Goal: Transaction & Acquisition: Purchase product/service

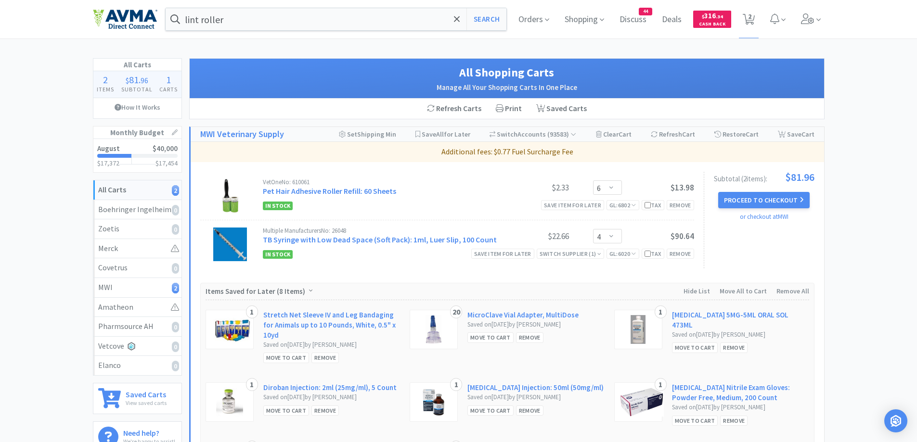
select select "6"
select select "4"
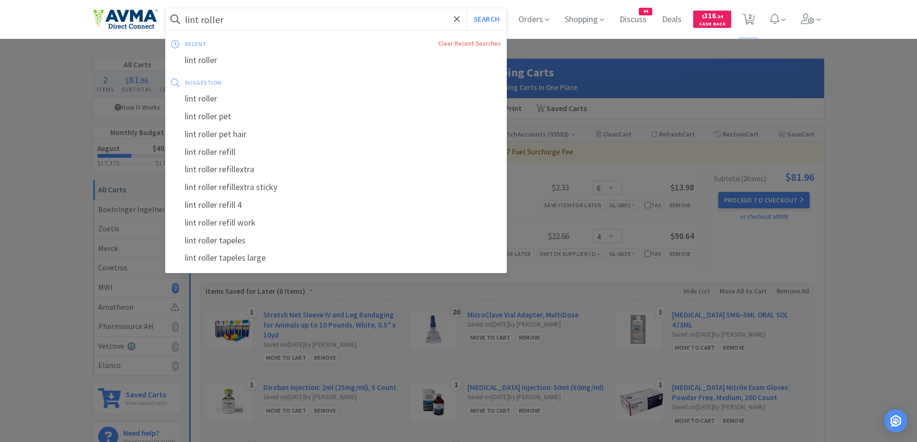
click at [291, 19] on input "lint roller" at bounding box center [336, 19] width 341 height 22
paste input "Cerenia"
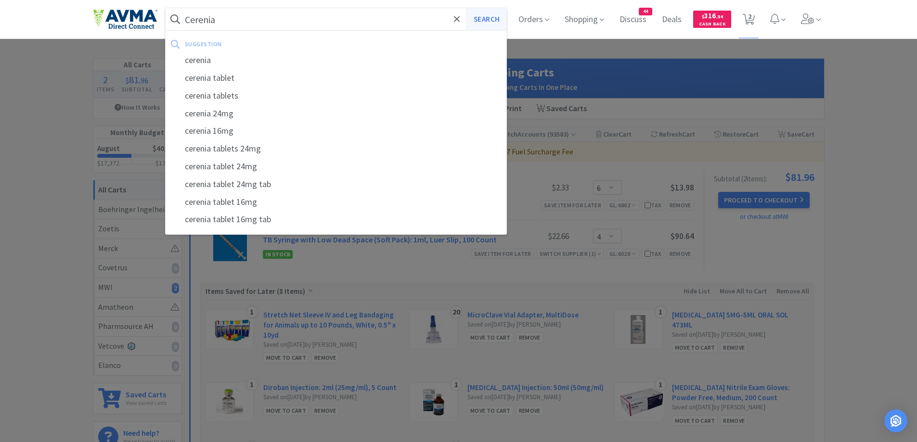
type input "Cerenia"
click at [480, 20] on button "Search" at bounding box center [486, 19] width 40 height 22
select select "6"
select select "4"
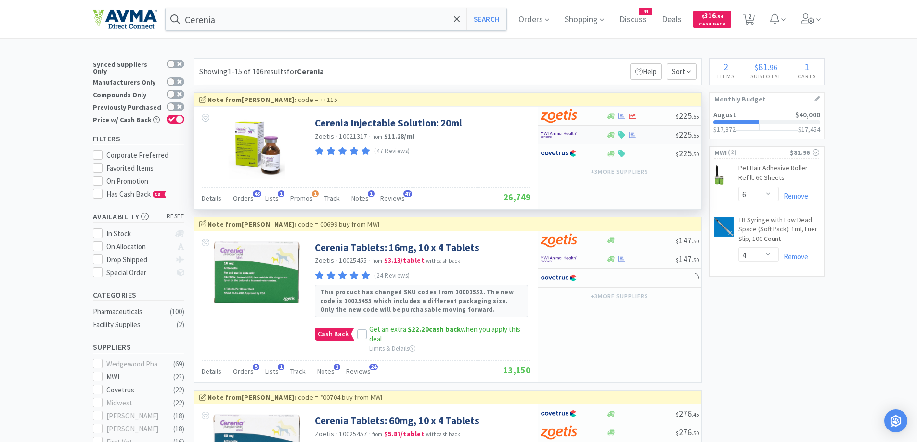
click at [598, 132] on div at bounding box center [573, 135] width 66 height 16
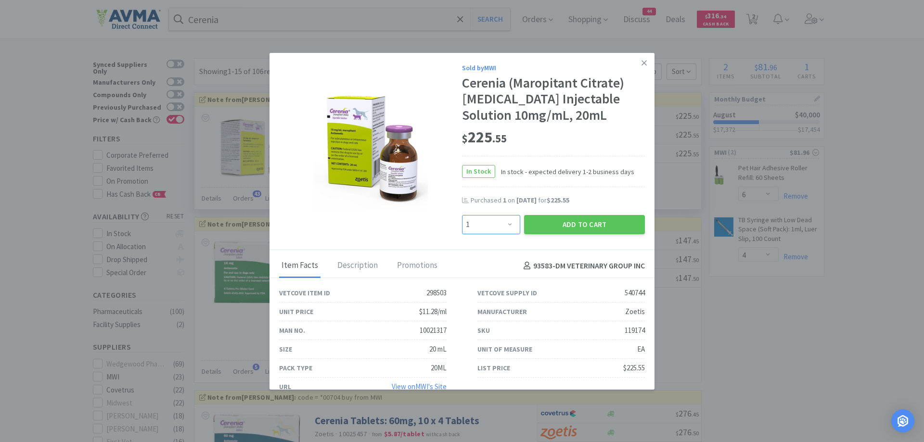
drag, startPoint x: 488, startPoint y: 229, endPoint x: 486, endPoint y: 216, distance: 13.7
click at [488, 229] on select "Enter Quantity 1 2 3 4 5 6 7 8 9 10 11 12 13 14 15 16 17 18 19 20 Enter Quantity" at bounding box center [491, 224] width 58 height 19
select select "2"
click at [462, 215] on select "Enter Quantity 1 2 3 4 5 6 7 8 9 10 11 12 13 14 15 16 17 18 19 20 Enter Quantity" at bounding box center [491, 224] width 58 height 19
click at [561, 135] on div "$ 225 . 55" at bounding box center [553, 137] width 183 height 20
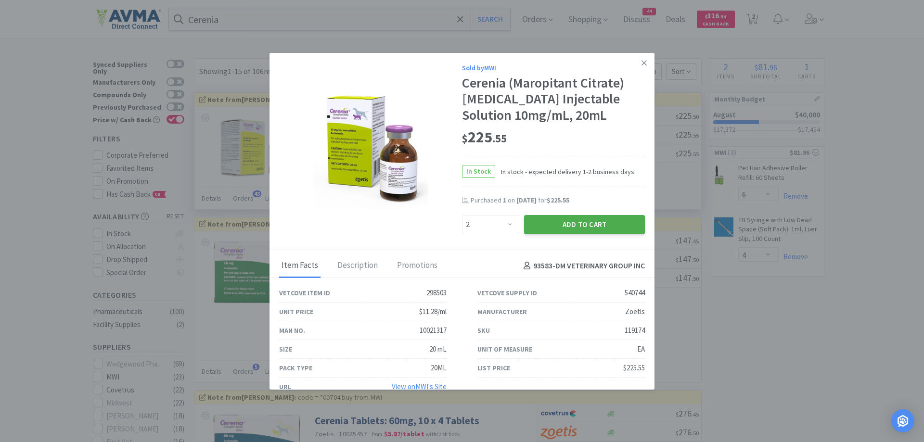
click at [592, 222] on button "Add to Cart" at bounding box center [584, 224] width 121 height 19
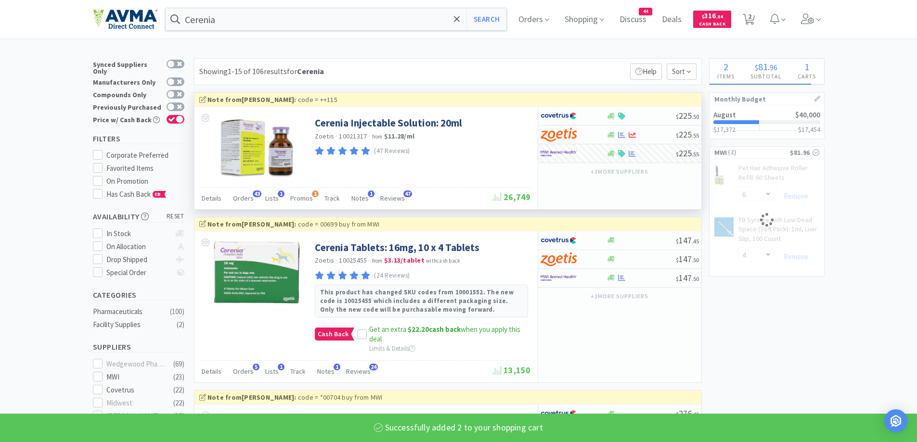
select select "6"
select select "2"
select select "4"
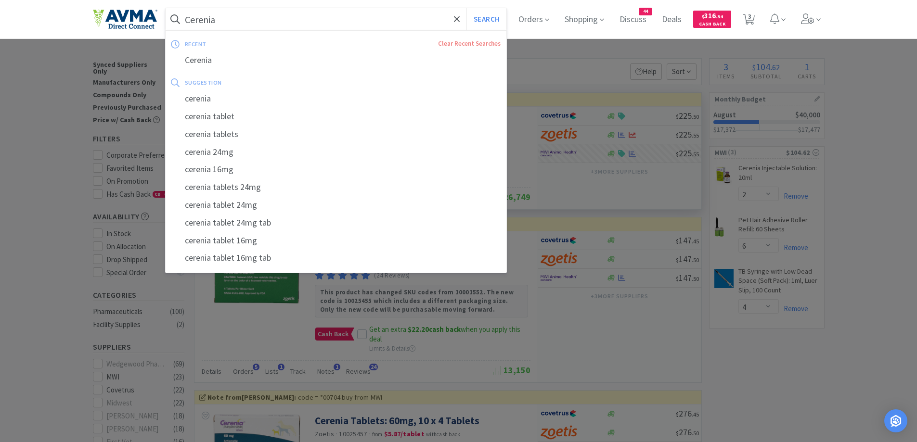
click at [288, 16] on input "Cerenia" at bounding box center [336, 19] width 341 height 22
paste input "Elizabethan collar 25cm"
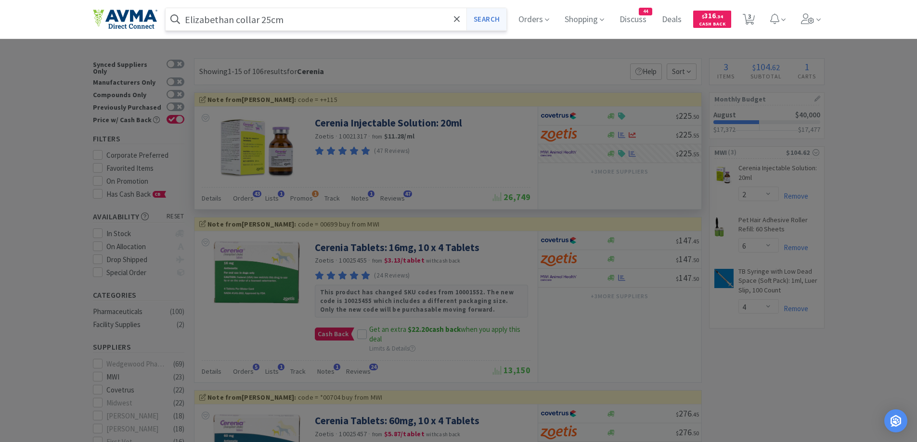
type input "Elizabethan collar 25cm"
click at [471, 26] on button "Search" at bounding box center [486, 19] width 40 height 22
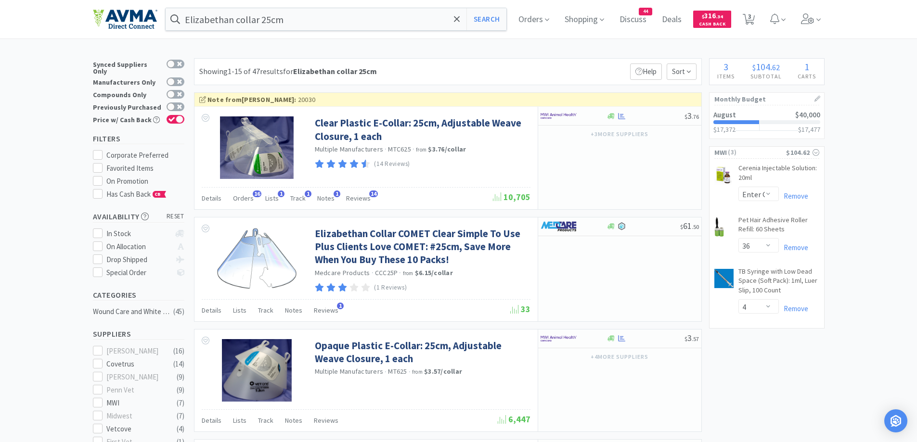
click at [515, 63] on div "Showing 1-15 of 47 results for Elizabethan collar 25cm Filters Help Sort" at bounding box center [448, 71] width 508 height 27
click at [563, 113] on img at bounding box center [558, 116] width 36 height 14
select select "10"
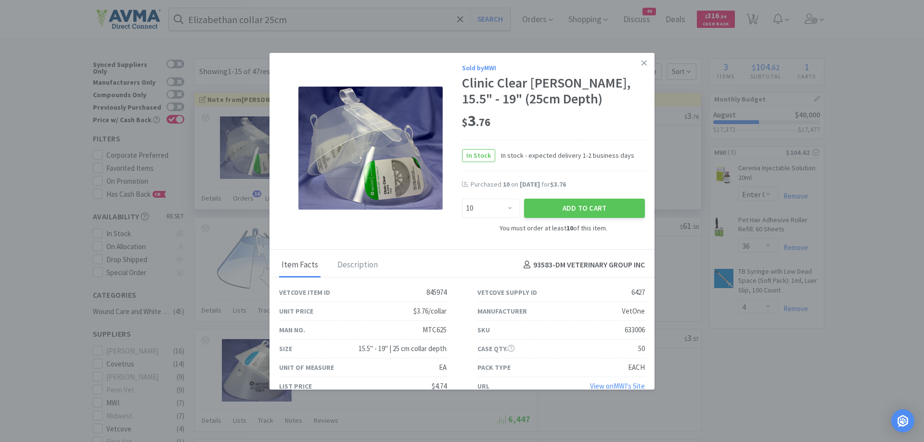
click at [577, 128] on div "$ 3 . 76" at bounding box center [553, 121] width 183 height 20
click at [589, 208] on button "Add to Cart" at bounding box center [584, 208] width 121 height 19
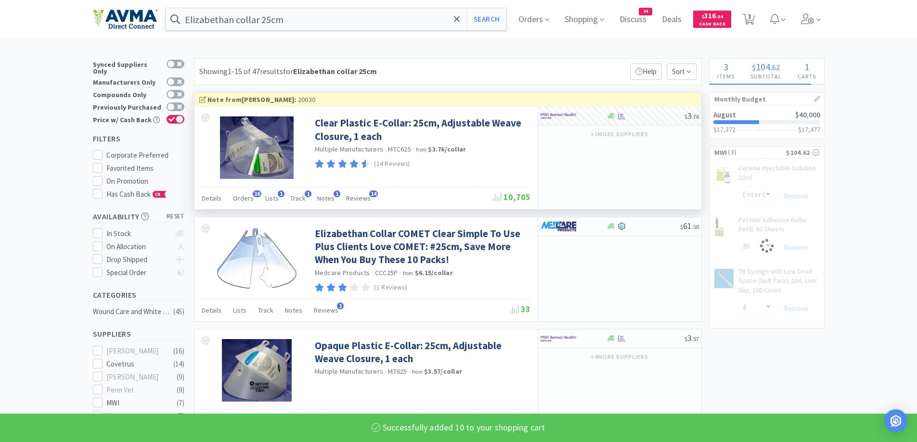
select select "6"
select select "10"
select select "4"
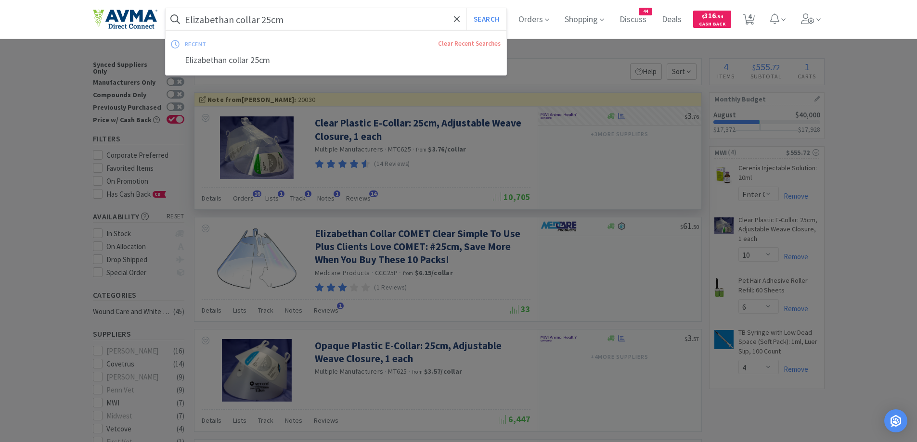
click at [345, 23] on input "Elizabethan collar 25cm" at bounding box center [336, 19] width 341 height 22
paste input "Gloves"
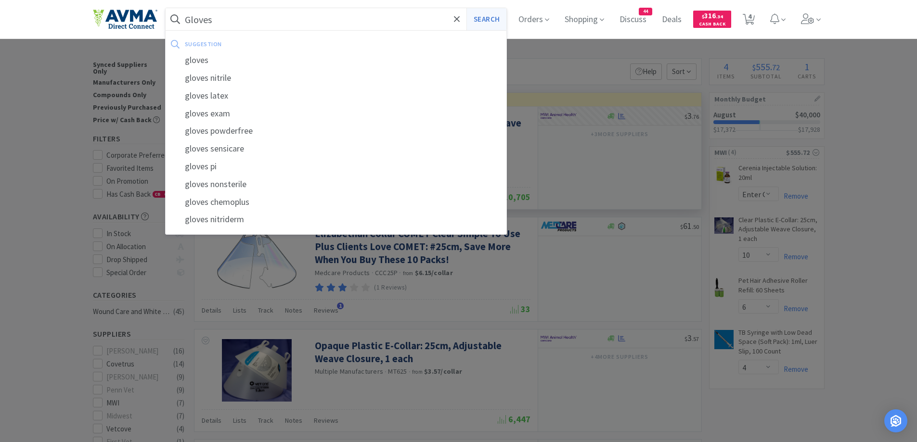
type input "Gloves"
click at [499, 13] on button "Search" at bounding box center [486, 19] width 40 height 22
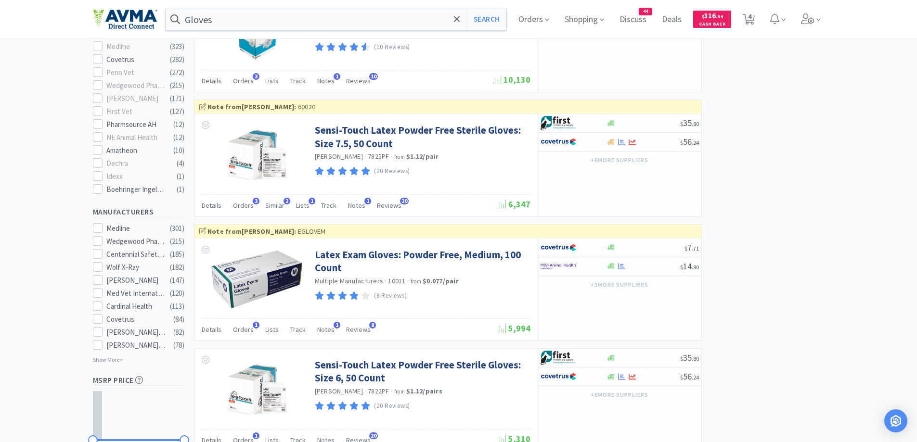
scroll to position [481, 0]
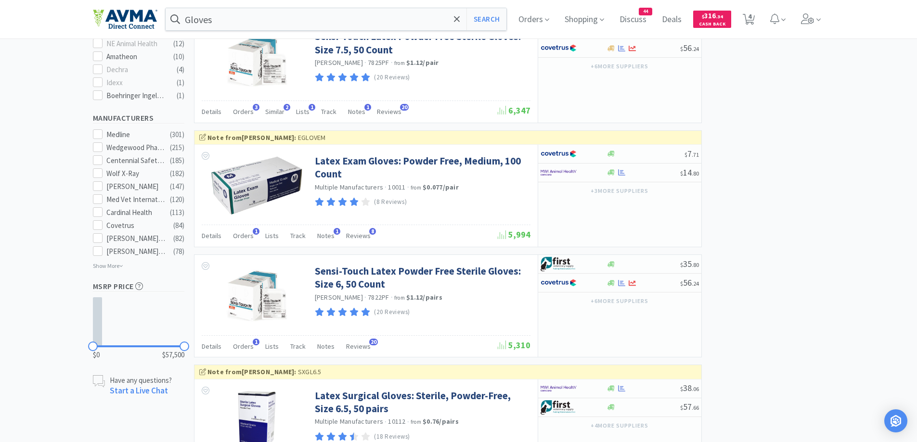
scroll to position [577, 0]
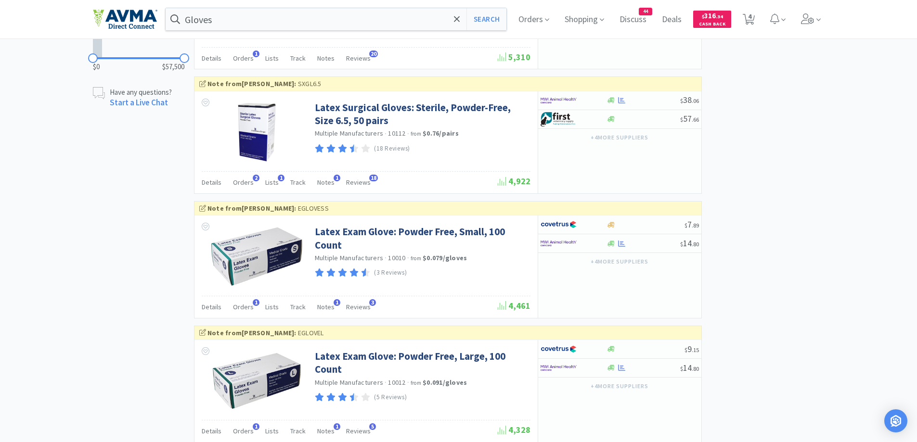
scroll to position [866, 0]
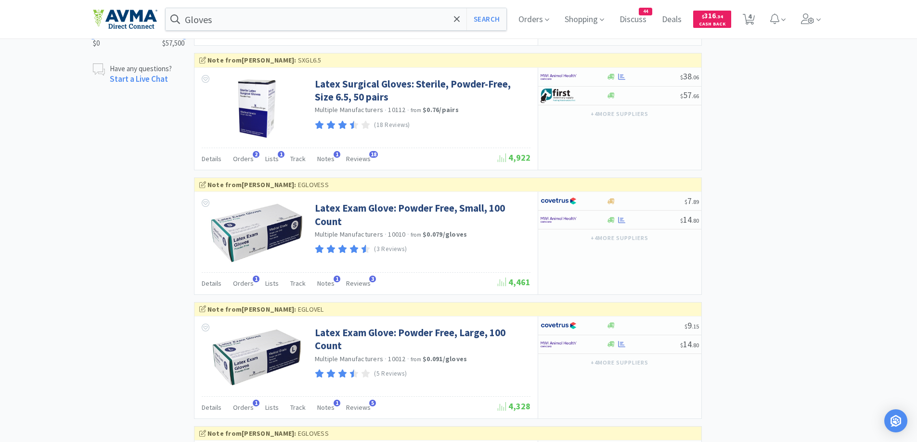
click at [774, 260] on div "× Filter Results Synced Suppliers Only Manufacturers Only Compounds Only Previo…" at bounding box center [458, 255] width 731 height 2127
click at [607, 221] on div at bounding box center [611, 220] width 10 height 7
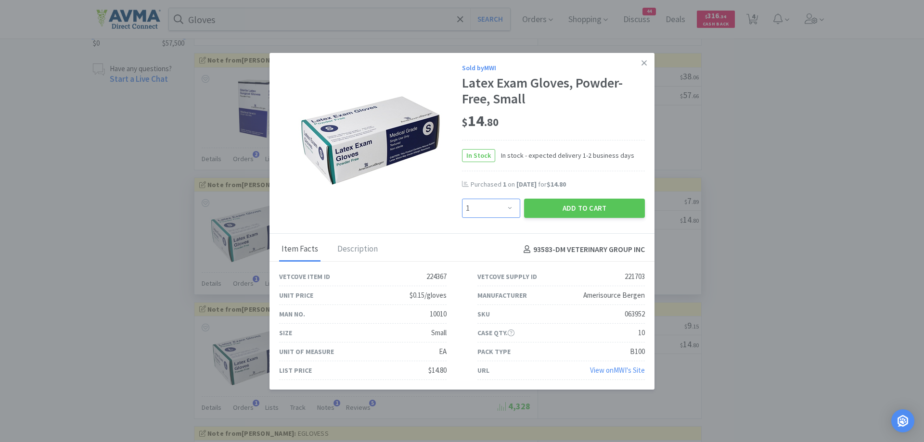
click at [485, 204] on select "Enter Quantity 1 2 3 4 5 6 7 8 9 10 11 12 13 14 15 16 17 18 19 20 Enter Quantity" at bounding box center [491, 208] width 58 height 19
select select "6"
click at [462, 199] on select "Enter Quantity 1 2 3 4 5 6 7 8 9 10 11 12 13 14 15 16 17 18 19 20 Enter Quantity" at bounding box center [491, 208] width 58 height 19
click at [641, 64] on icon at bounding box center [643, 63] width 5 height 9
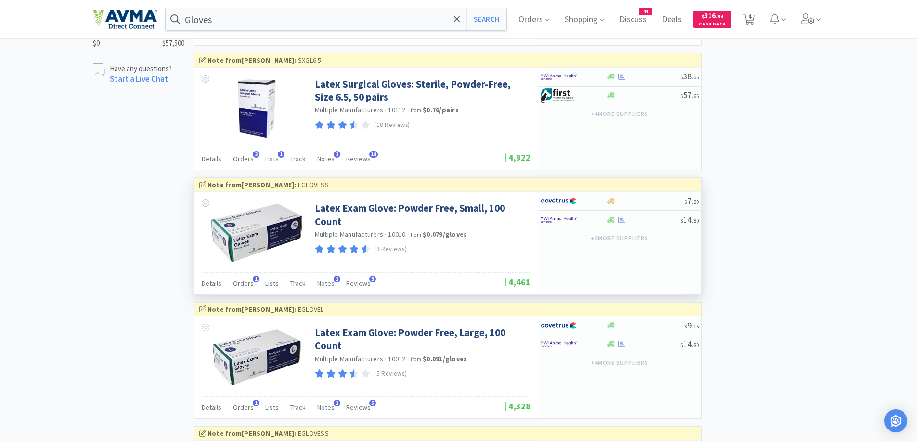
click at [785, 253] on div "× Filter Results Synced Suppliers Only Manufacturers Only Compounds Only Previo…" at bounding box center [458, 255] width 731 height 2127
click at [595, 215] on div at bounding box center [573, 220] width 66 height 16
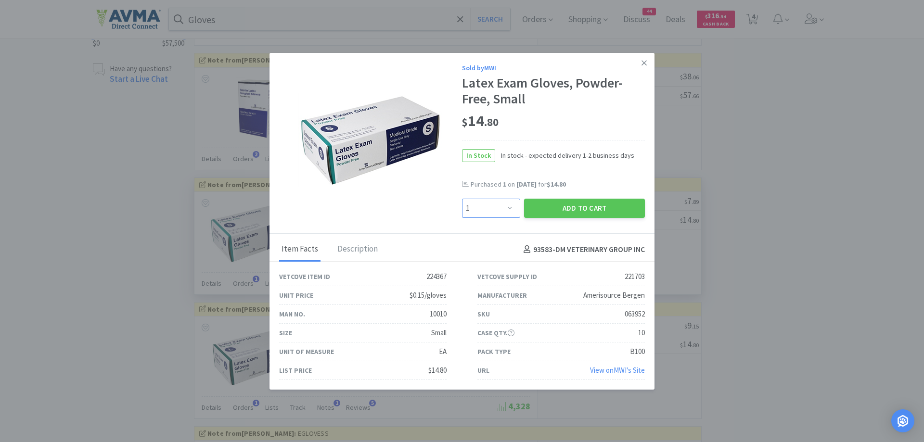
drag, startPoint x: 479, startPoint y: 206, endPoint x: 480, endPoint y: 201, distance: 4.8
click at [479, 206] on select "Enter Quantity 1 2 3 4 5 6 7 8 9 10 11 12 13 14 15 16 17 18 19 20 Enter Quantity" at bounding box center [491, 208] width 58 height 19
select select "6"
click at [462, 199] on select "Enter Quantity 1 2 3 4 5 6 7 8 9 10 11 12 13 14 15 16 17 18 19 20 Enter Quantity" at bounding box center [491, 208] width 58 height 19
drag, startPoint x: 635, startPoint y: 61, endPoint x: 577, endPoint y: 54, distance: 58.1
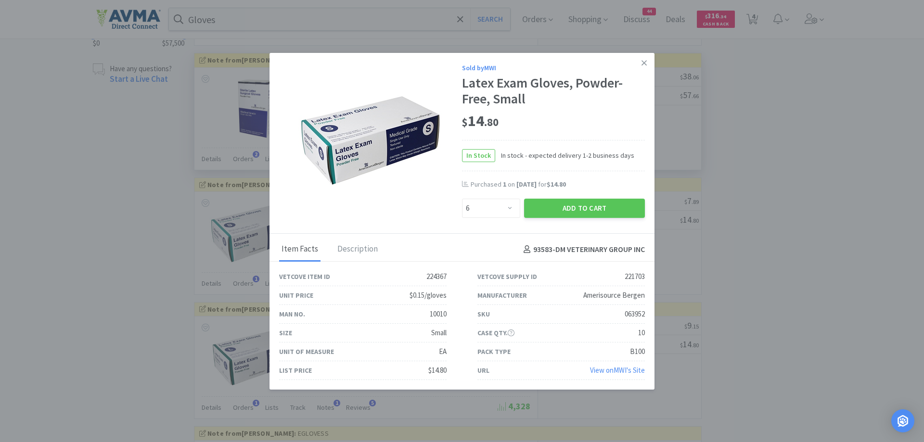
click at [641, 61] on icon at bounding box center [643, 62] width 5 height 5
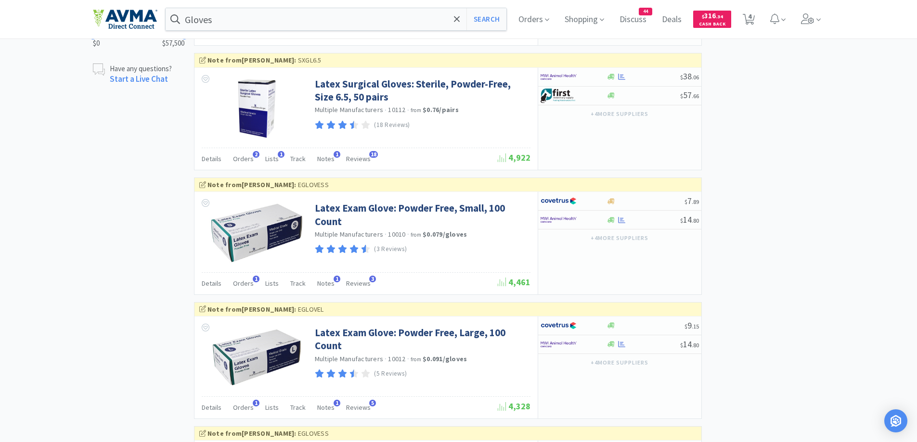
click at [257, 38] on div "Gloves Search Orders Shopping Discuss Discuss 44 Deals Deals $ 316 . 34 Cash Ba…" at bounding box center [458, 19] width 731 height 38
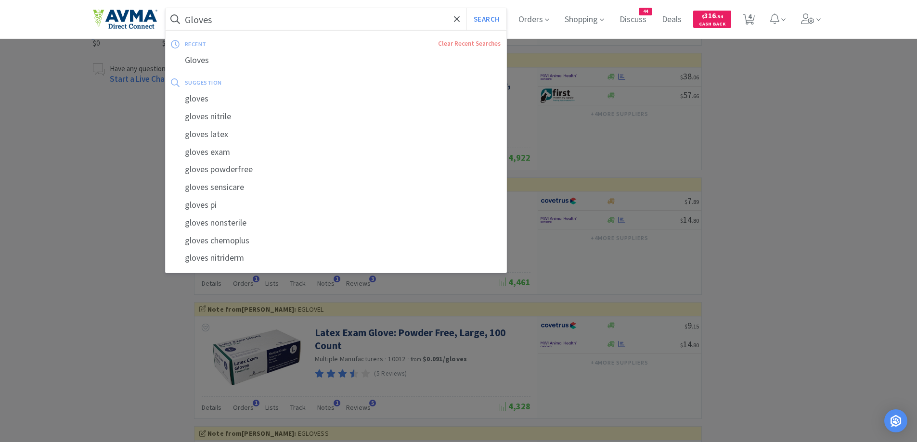
click at [263, 29] on input "Gloves" at bounding box center [336, 19] width 341 height 22
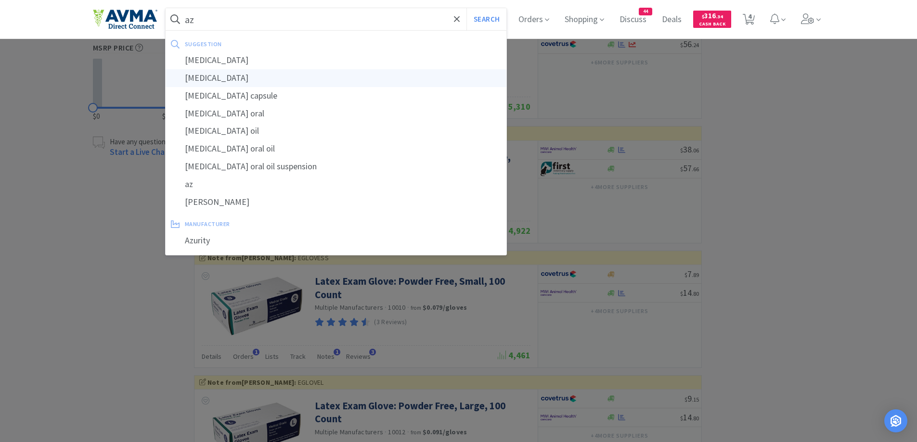
scroll to position [770, 0]
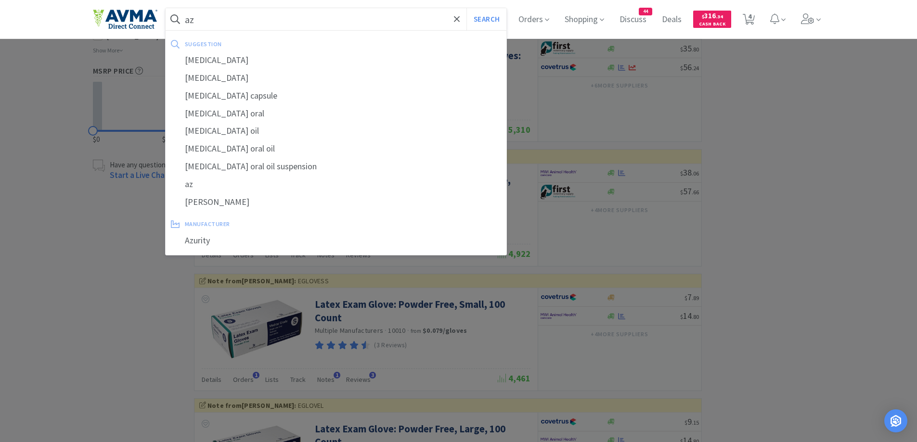
click at [241, 60] on div "[MEDICAL_DATA]" at bounding box center [336, 60] width 341 height 18
type input "[MEDICAL_DATA]"
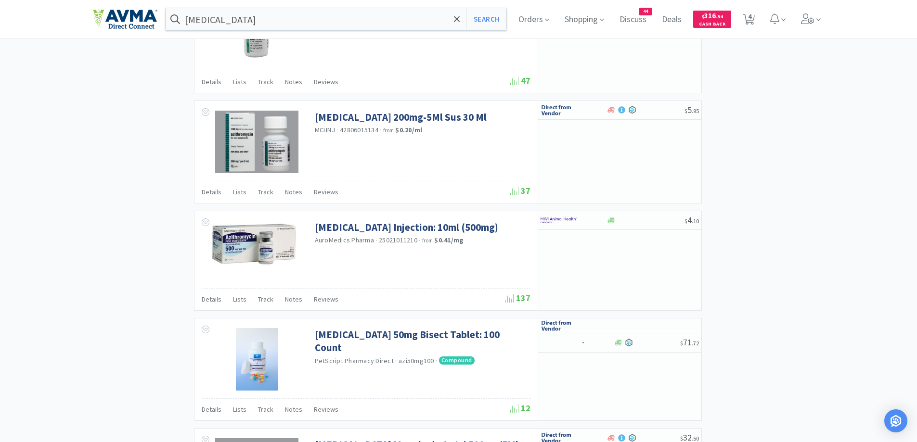
scroll to position [1540, 0]
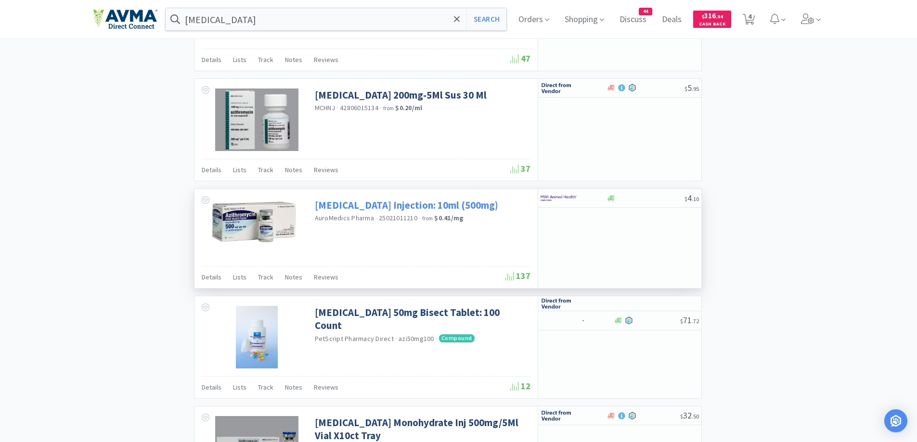
click at [462, 209] on link "[MEDICAL_DATA] Injection: 10ml (500mg)" at bounding box center [406, 205] width 183 height 13
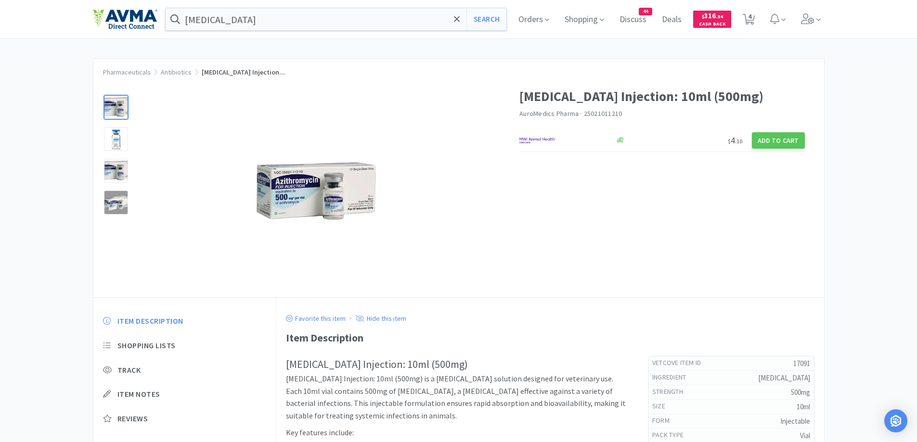
select select "2"
select select "10"
select select "6"
select select "4"
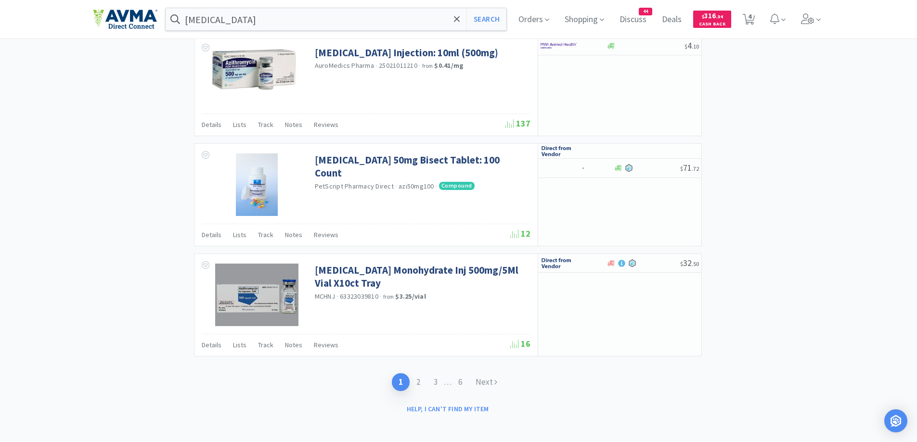
scroll to position [1696, 0]
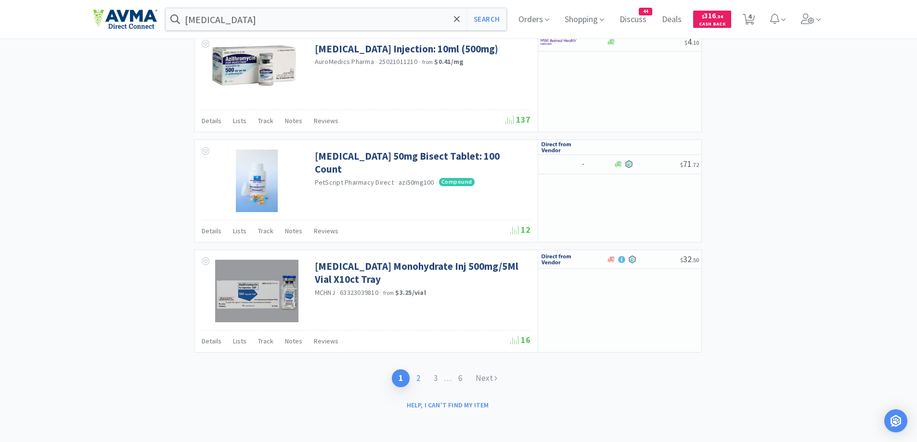
click at [412, 378] on link "2" at bounding box center [417, 378] width 17 height 18
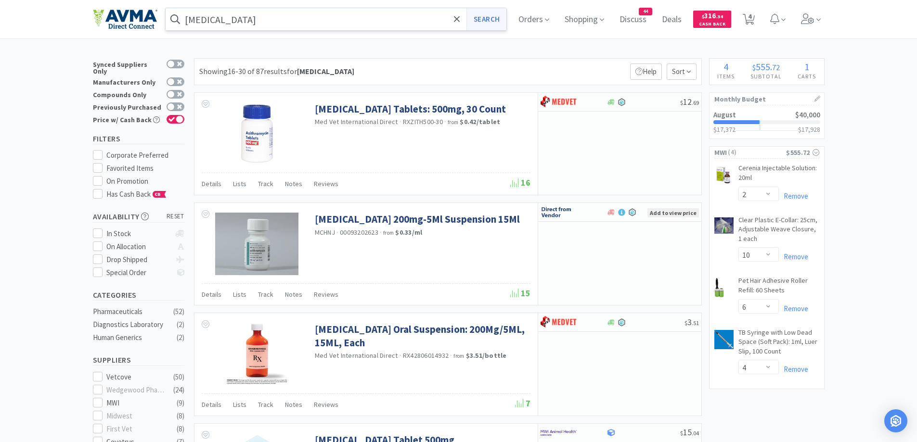
click at [495, 26] on button "Search" at bounding box center [486, 19] width 40 height 22
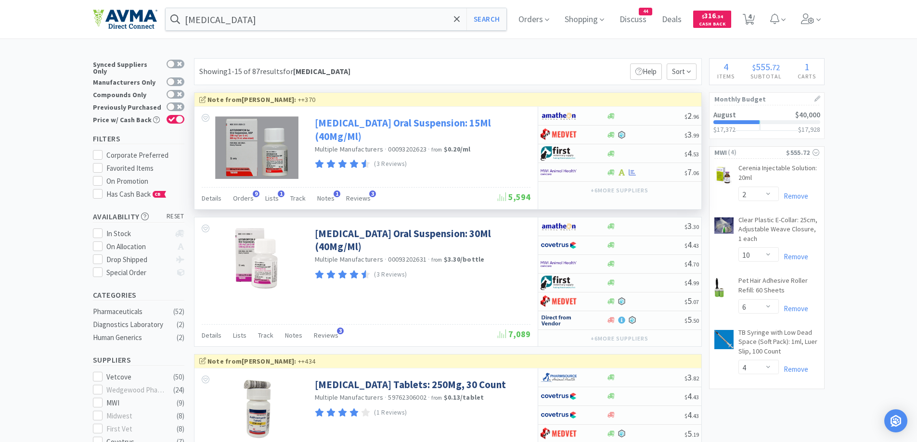
click at [472, 127] on link "[MEDICAL_DATA] Oral Suspension: 15Ml (40Mg/Ml)" at bounding box center [421, 129] width 213 height 26
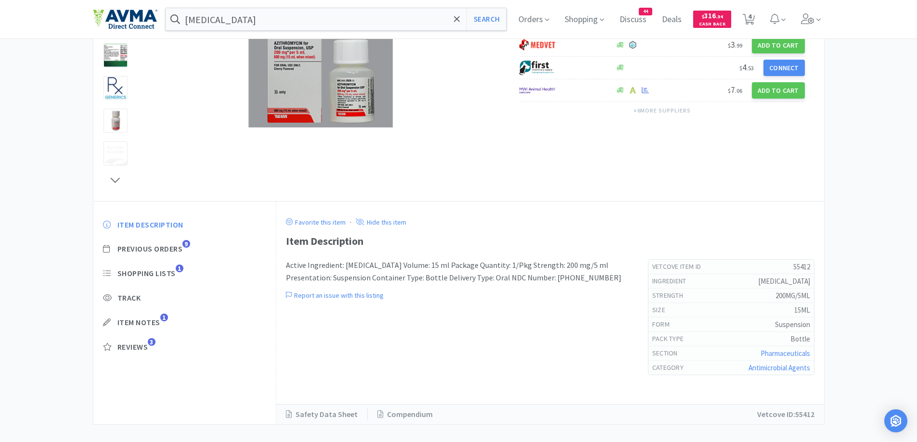
scroll to position [151, 0]
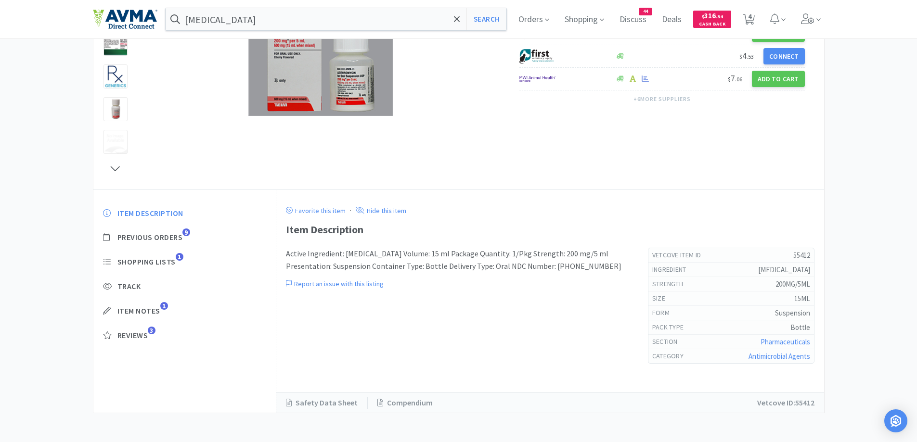
click at [53, 121] on div "Pharmaceuticals Antimicrobial Agents [MEDICAL_DATA] Oral... [MEDICAL_DATA] Oral…" at bounding box center [458, 160] width 917 height 506
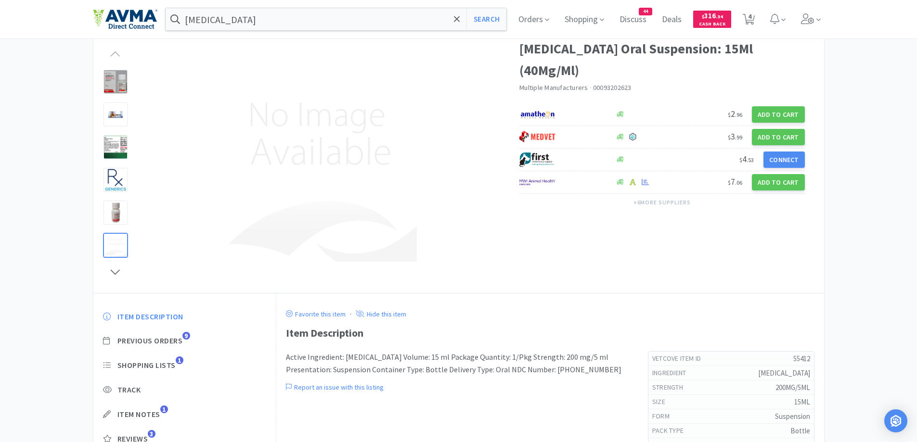
scroll to position [0, 0]
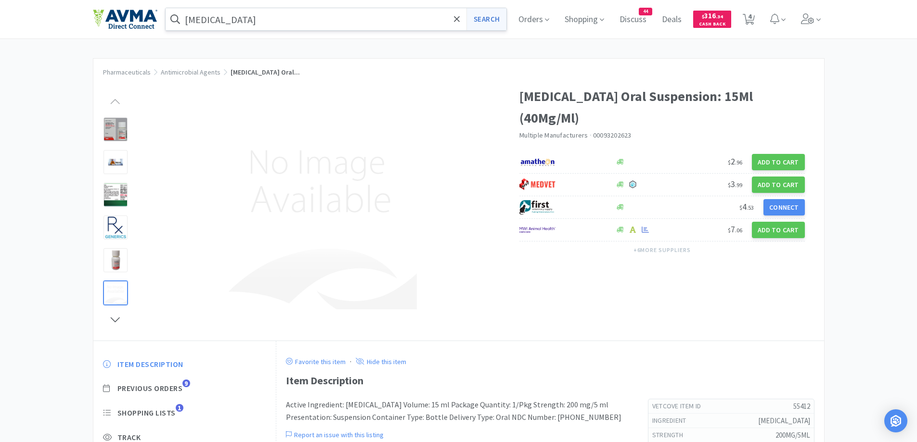
click at [502, 21] on button "Search" at bounding box center [486, 19] width 40 height 22
select select "2"
select select "10"
select select "6"
select select "4"
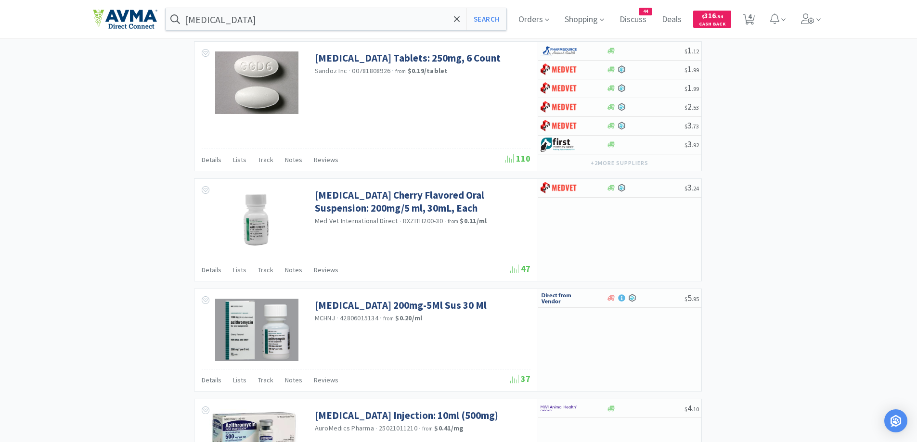
scroll to position [1347, 0]
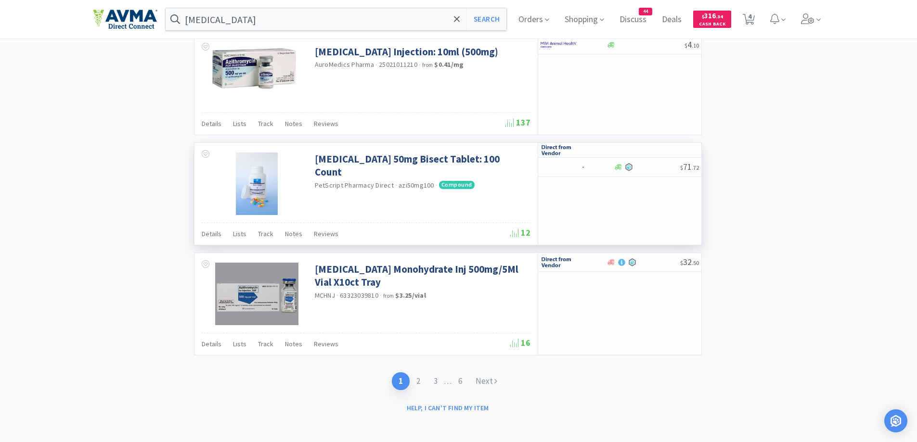
scroll to position [1696, 0]
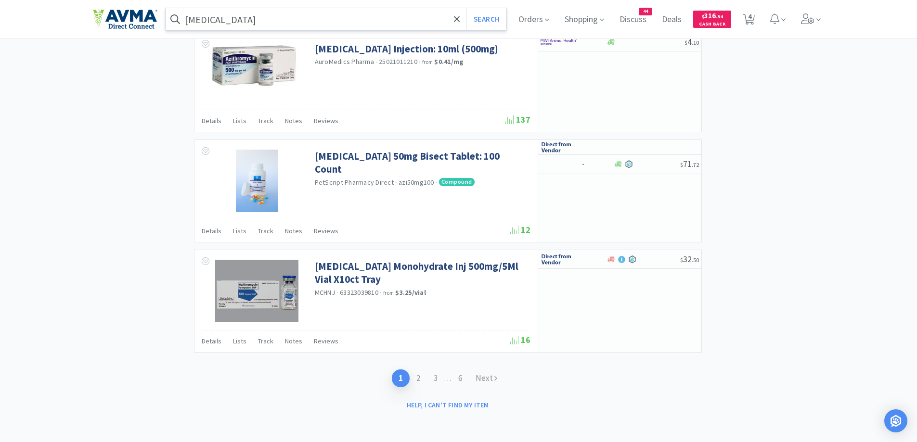
click at [302, 16] on input "[MEDICAL_DATA]" at bounding box center [336, 19] width 341 height 22
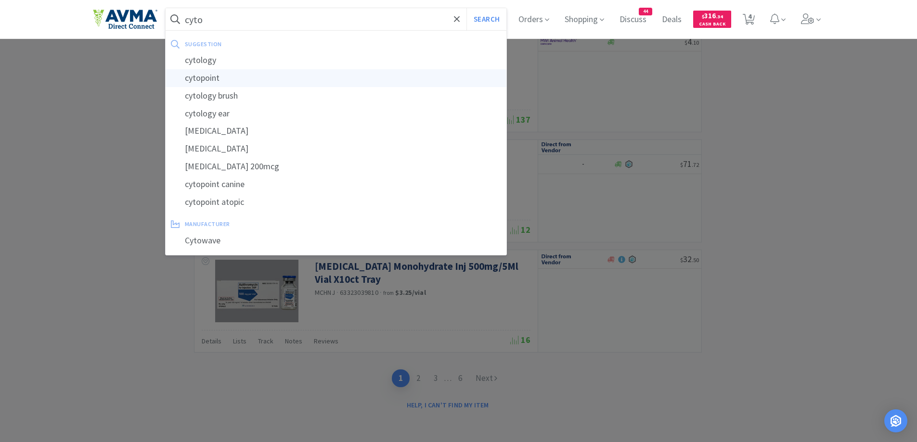
type input "cytopoint"
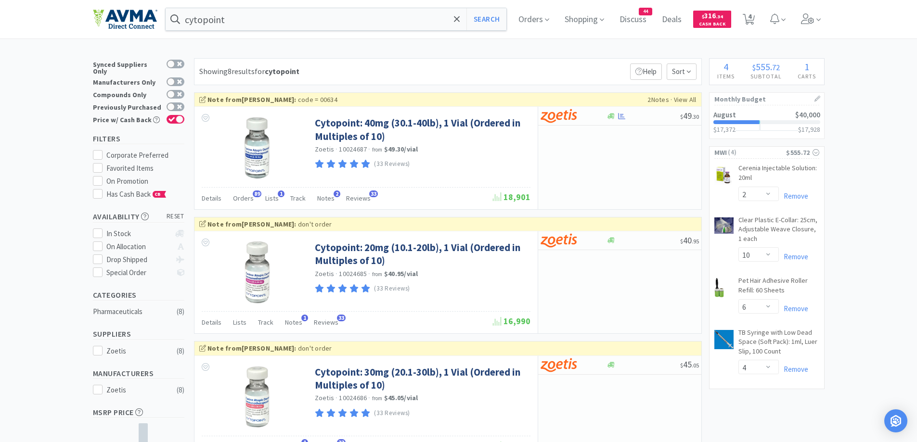
click at [381, 61] on div "Showing 8 results for cytopoint Filters Help Sort" at bounding box center [448, 71] width 508 height 27
click at [238, 199] on span "Orders" at bounding box center [243, 198] width 21 height 9
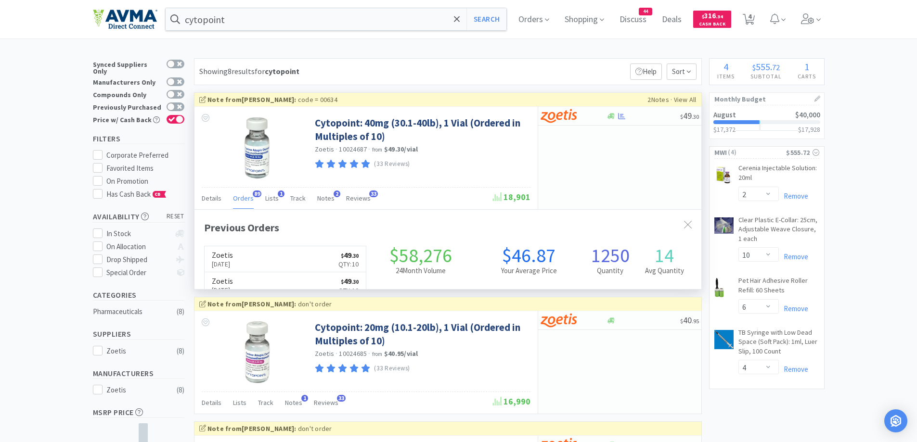
scroll to position [258, 507]
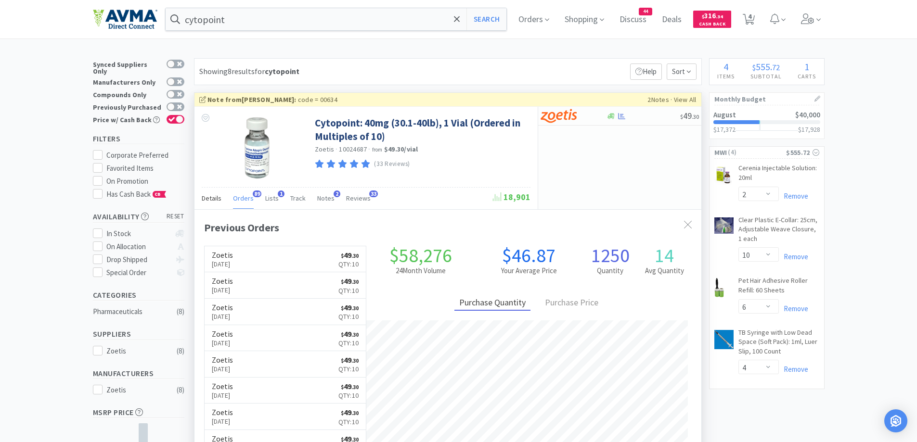
click at [215, 191] on div "Details" at bounding box center [212, 200] width 20 height 18
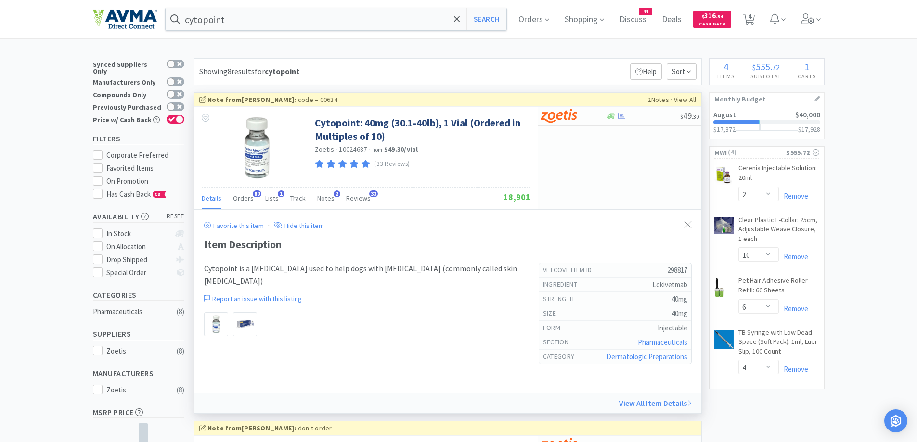
click at [469, 299] on div "Cytopoint is a [MEDICAL_DATA] used to help dogs with [MEDICAL_DATA] (commonly c…" at bounding box center [361, 284] width 315 height 42
click at [602, 119] on div at bounding box center [573, 116] width 66 height 16
select select "10"
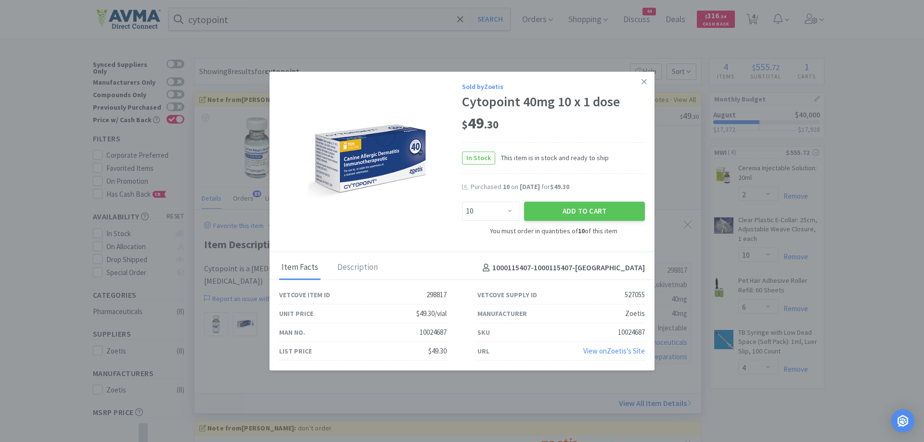
click at [597, 127] on div "$ 49 . 30" at bounding box center [553, 124] width 183 height 20
click at [371, 275] on div "Description" at bounding box center [357, 268] width 45 height 24
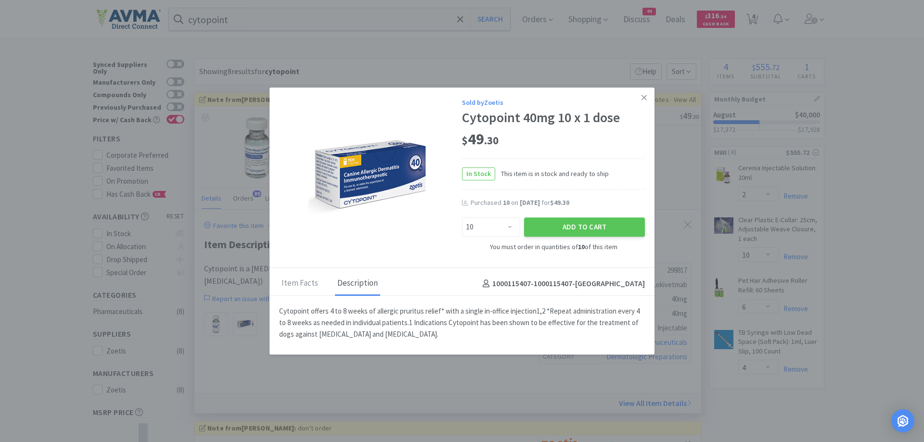
click at [525, 323] on p "Cytopoint offers 4 to 8 weeks of allergic pruritus relief* with a single in-off…" at bounding box center [462, 323] width 366 height 35
click at [643, 101] on icon at bounding box center [643, 97] width 5 height 9
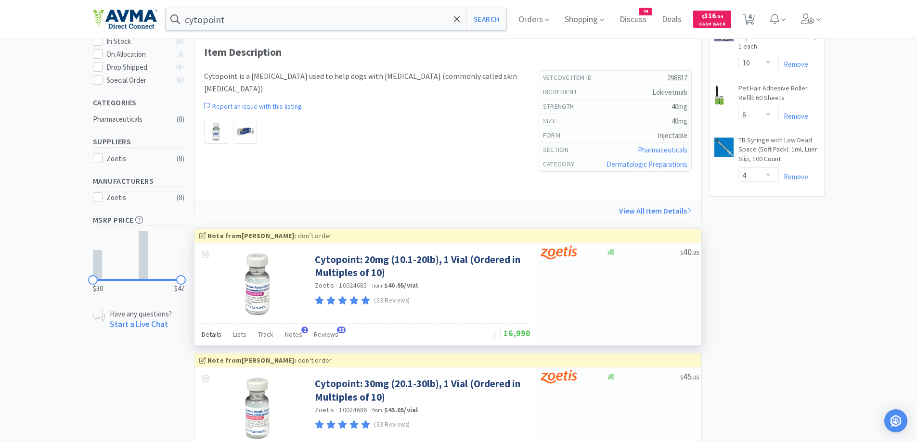
click at [209, 328] on div "Details" at bounding box center [212, 336] width 20 height 18
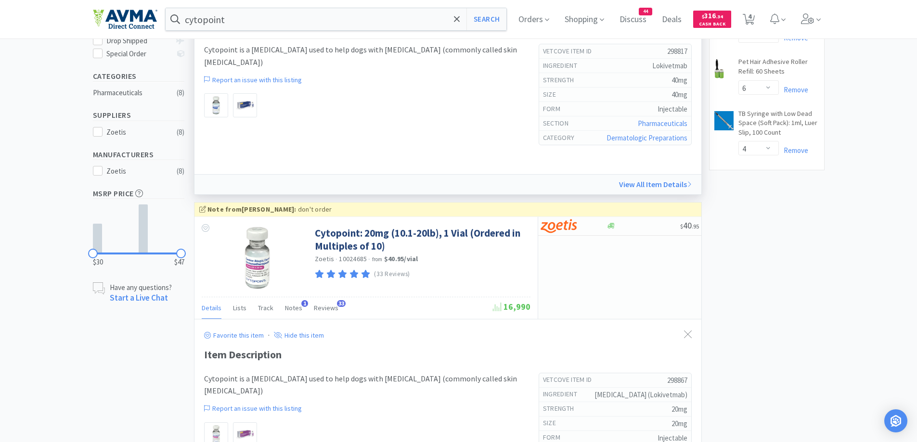
scroll to position [289, 0]
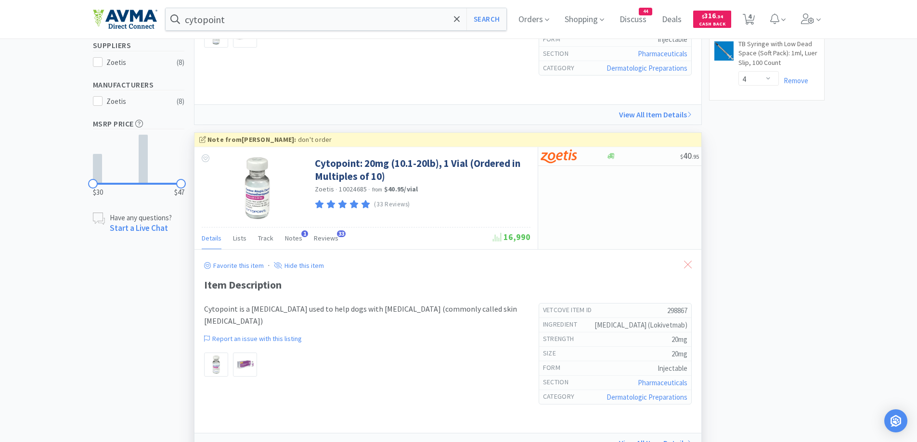
click at [693, 262] on div at bounding box center [687, 265] width 17 height 22
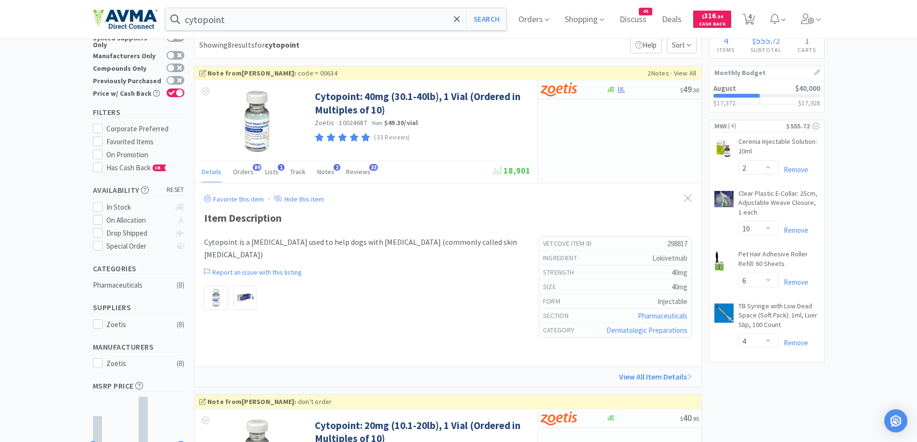
scroll to position [0, 0]
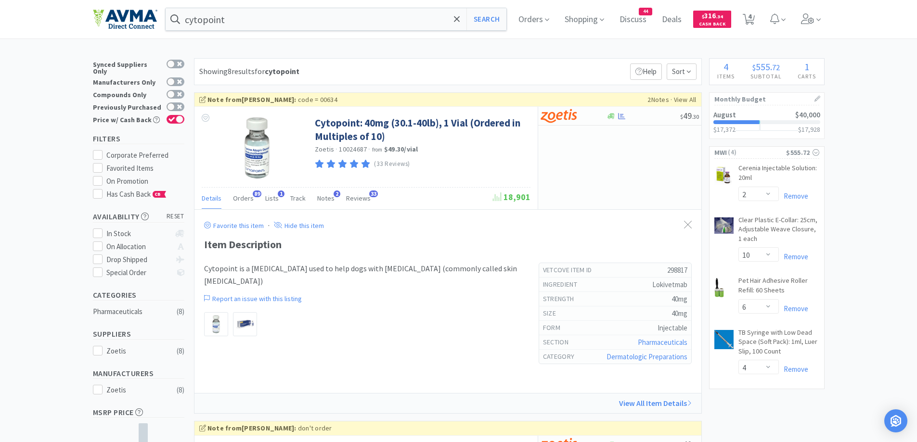
click at [672, 404] on link "View All Item Details" at bounding box center [650, 403] width 82 height 13
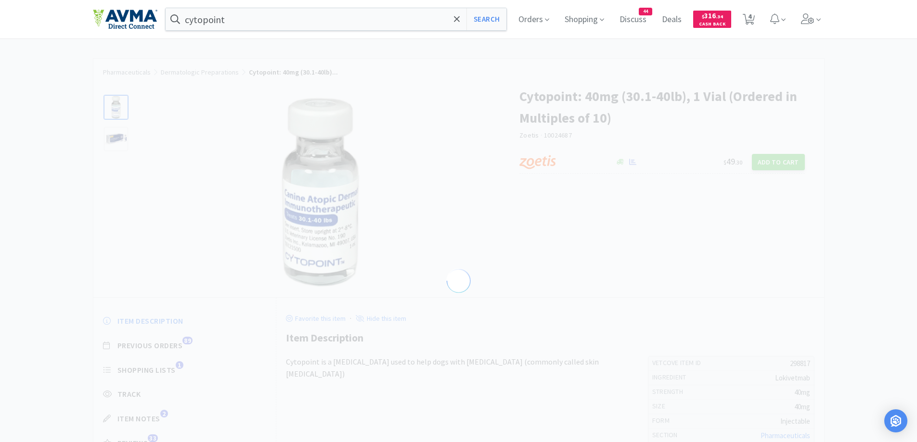
select select "298817"
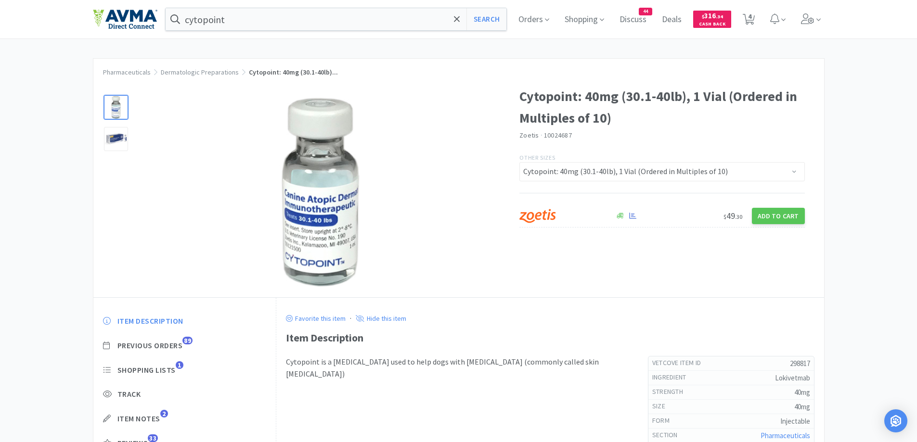
click at [662, 291] on div "Cytopoint: 40mg (30.1-40lb), 1 Vial (Ordered in Multiples of 10) Zoetis · 10024…" at bounding box center [458, 186] width 730 height 221
drag, startPoint x: 768, startPoint y: 176, endPoint x: 780, endPoint y: 167, distance: 14.8
click at [768, 176] on select "Cytopoint: 40mg (30.1-40lb), 5 Vials Cytopoint: 10mg (Up to 10lb), 5 Vials Cyto…" at bounding box center [661, 171] width 285 height 19
click at [877, 116] on div "Pharmaceuticals Dermatologic Preparations Cytopoint: 40mg (30.1-40lb)... Cytopo…" at bounding box center [458, 282] width 917 height 449
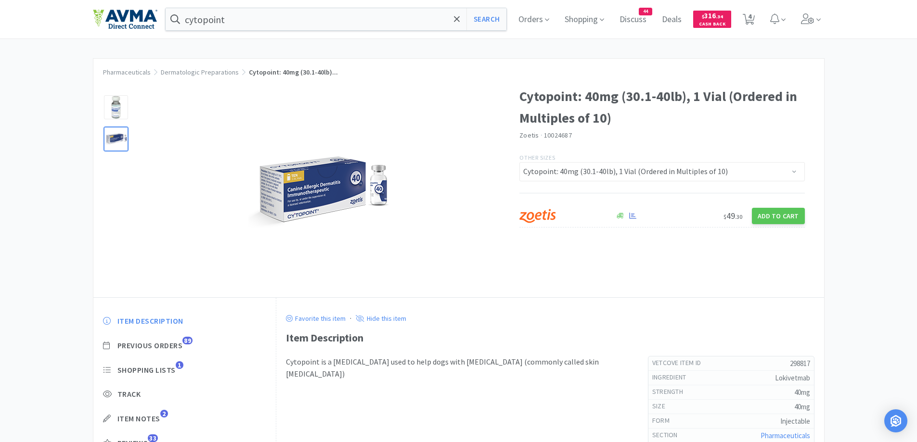
drag, startPoint x: 47, startPoint y: 196, endPoint x: 60, endPoint y: 139, distance: 58.2
click at [47, 196] on div "Pharmaceuticals Dermatologic Preparations Cytopoint: 40mg (30.1-40lb)... Cytopo…" at bounding box center [458, 282] width 917 height 449
click at [758, 19] on span "4" at bounding box center [749, 19] width 20 height 38
select select "2"
select select "10"
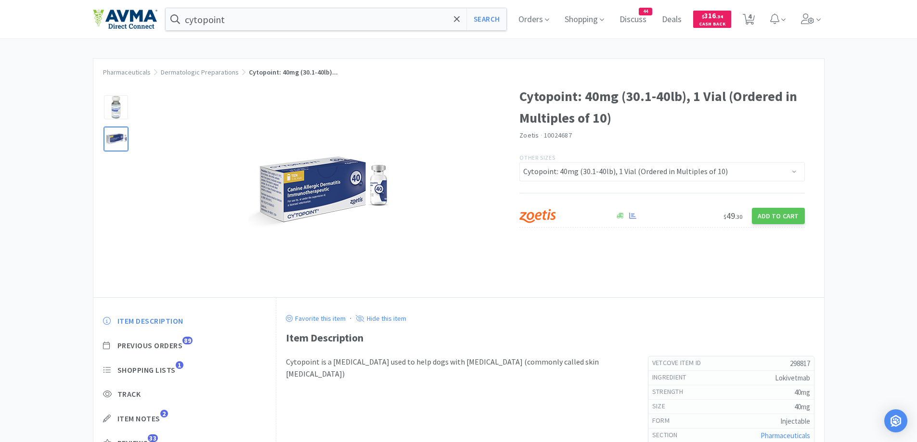
select select "6"
select select "4"
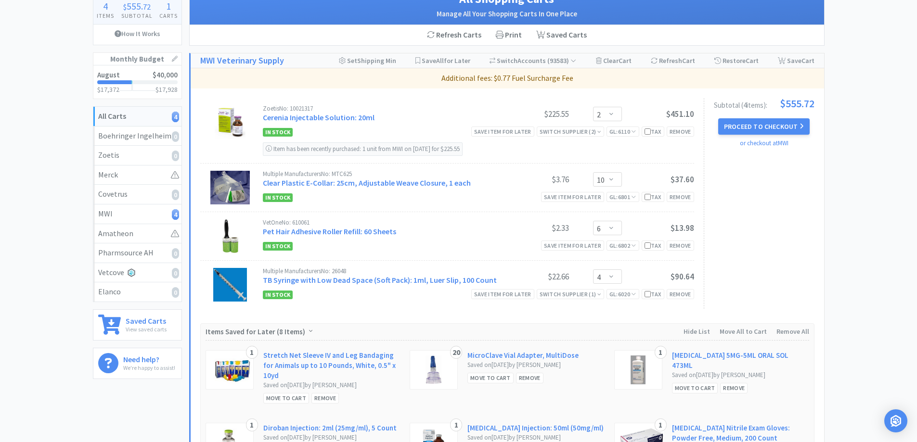
scroll to position [96, 0]
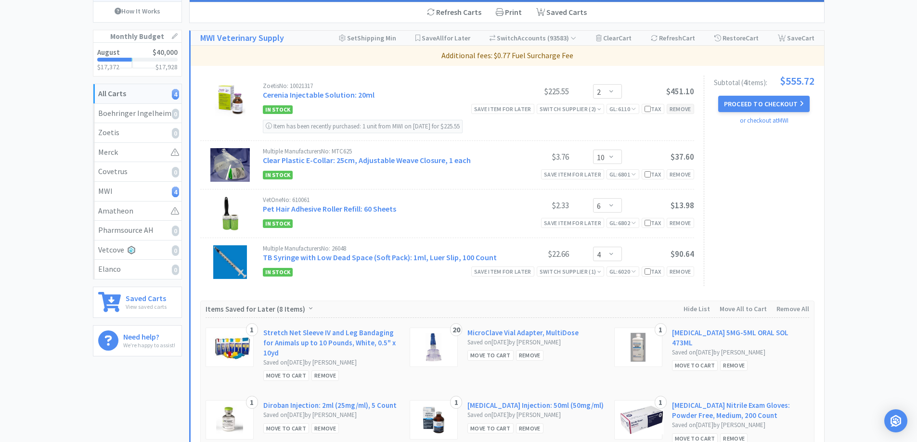
click at [681, 113] on div "Remove" at bounding box center [679, 109] width 27 height 10
select select "10"
select select "6"
select select "4"
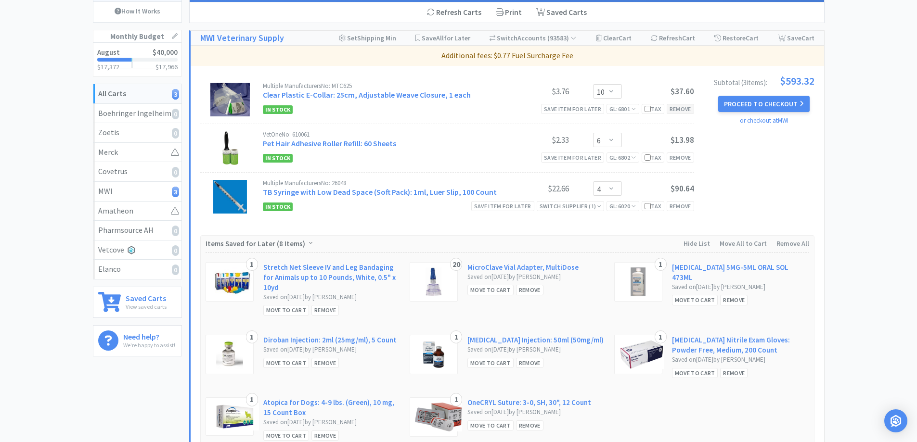
click at [671, 111] on div "Remove" at bounding box center [679, 109] width 27 height 10
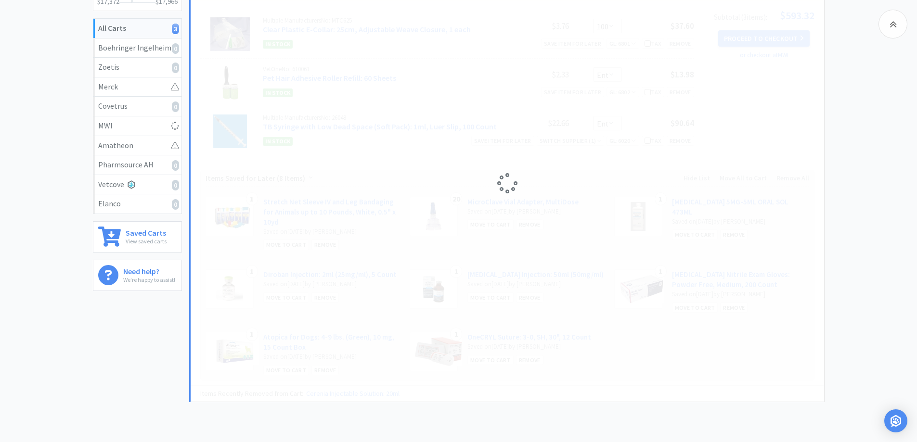
select select "6"
select select "4"
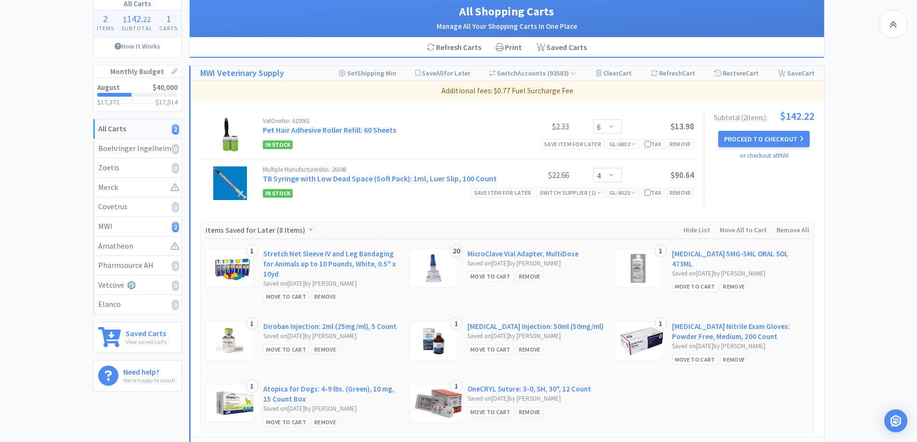
scroll to position [0, 0]
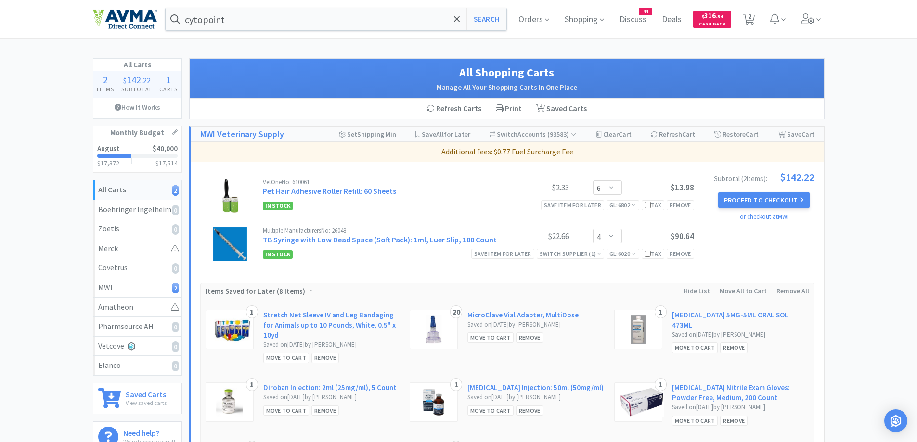
click at [847, 138] on div "All Carts 2 Items $ 142 . 22 Subtotal 1 Carts How It Works Monthly Budget Augus…" at bounding box center [458, 295] width 917 height 474
